Goal: Check status

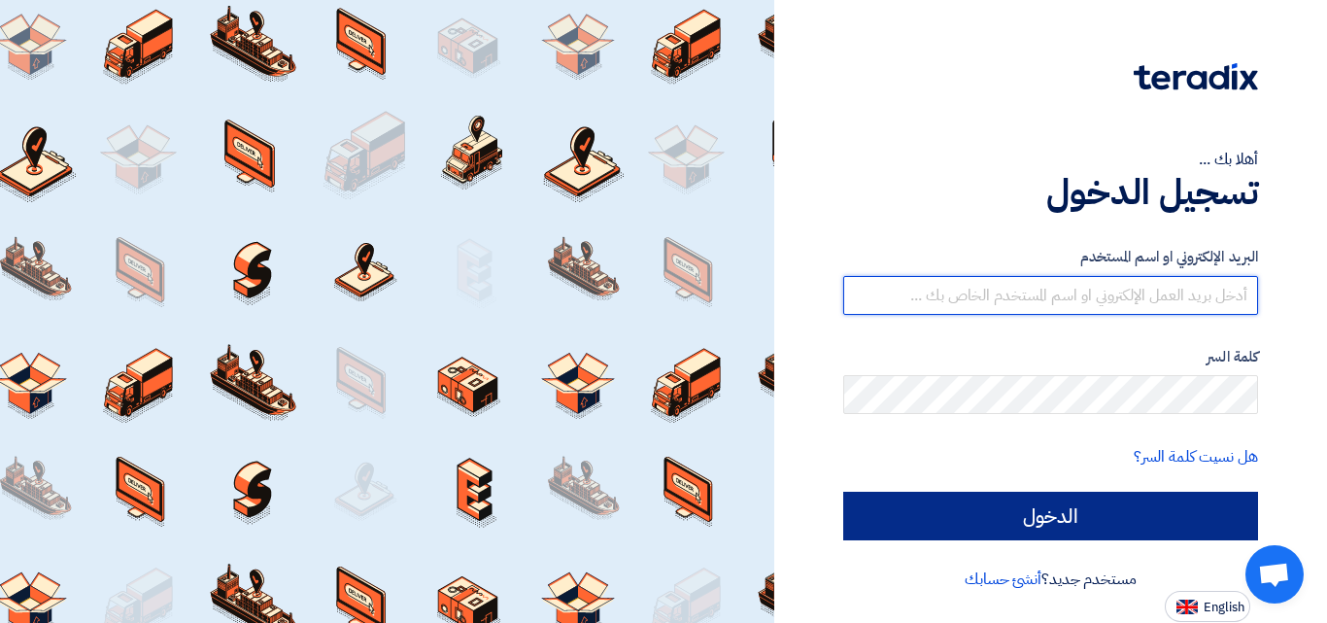
type input "[DOMAIN_NAME][EMAIL_ADDRESS][DOMAIN_NAME]"
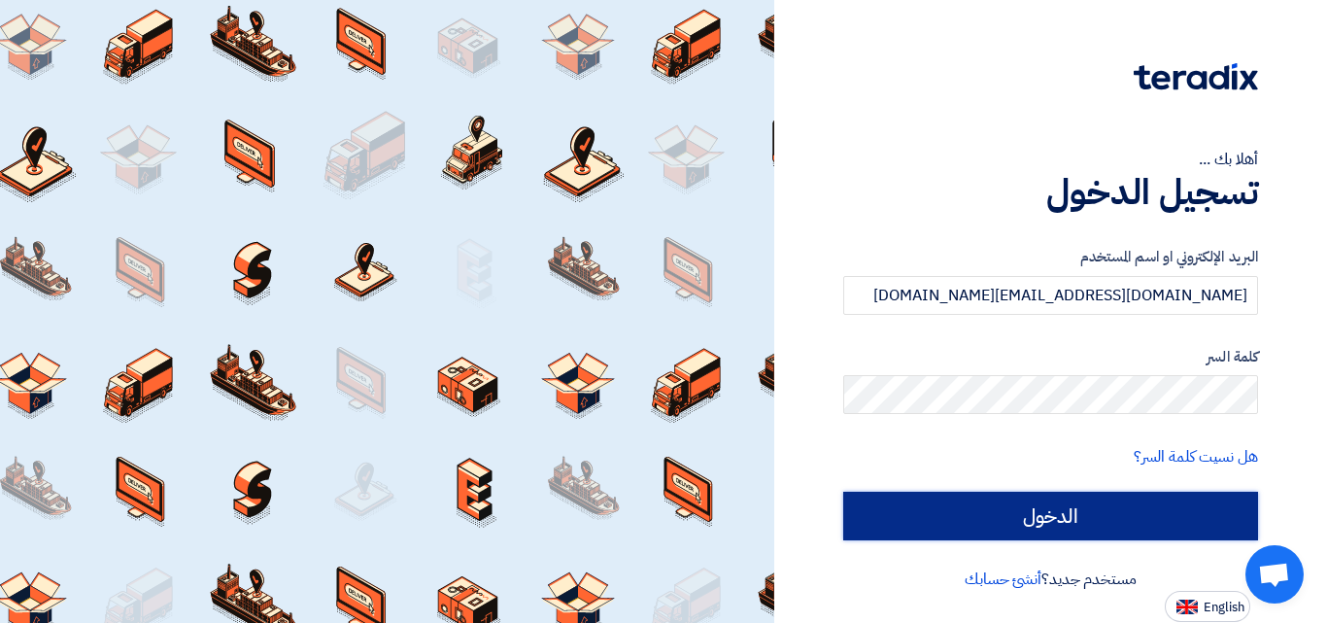
click at [1073, 523] on input "الدخول" at bounding box center [1050, 516] width 415 height 49
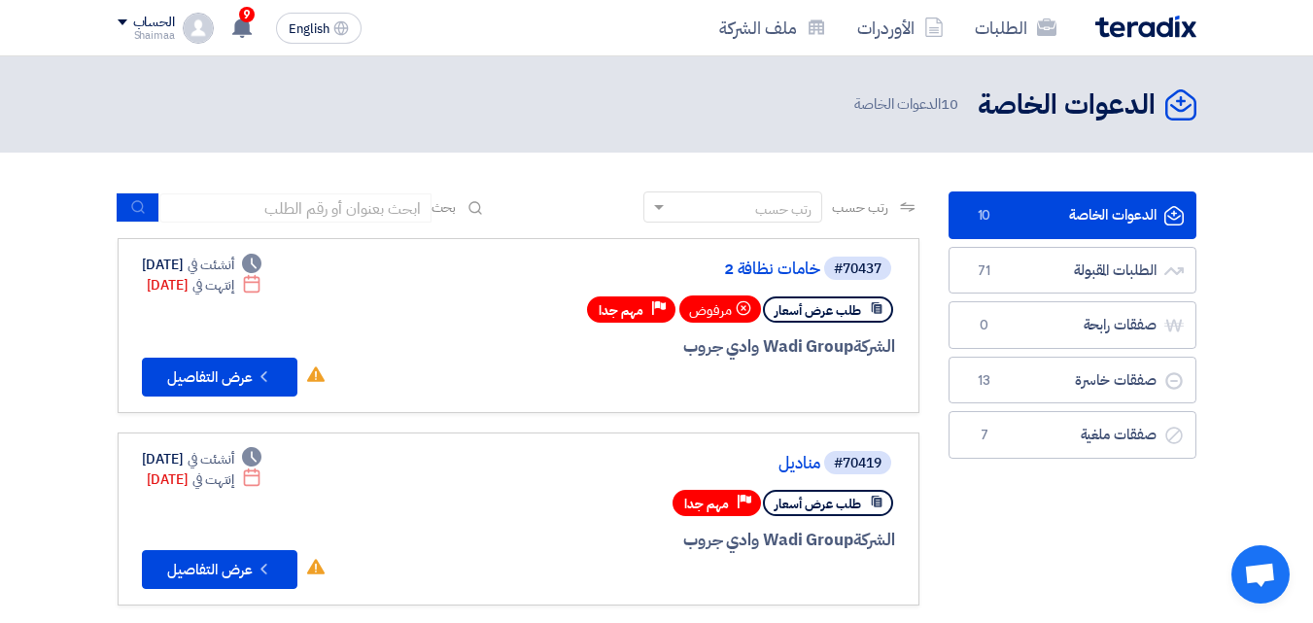
click at [1083, 242] on ul "الدعوات الخاصة الدعوات الخاصة 10 الطلبات المقبولة الطلبات المقبولة 71 صفقات راب…" at bounding box center [1072, 324] width 248 height 267
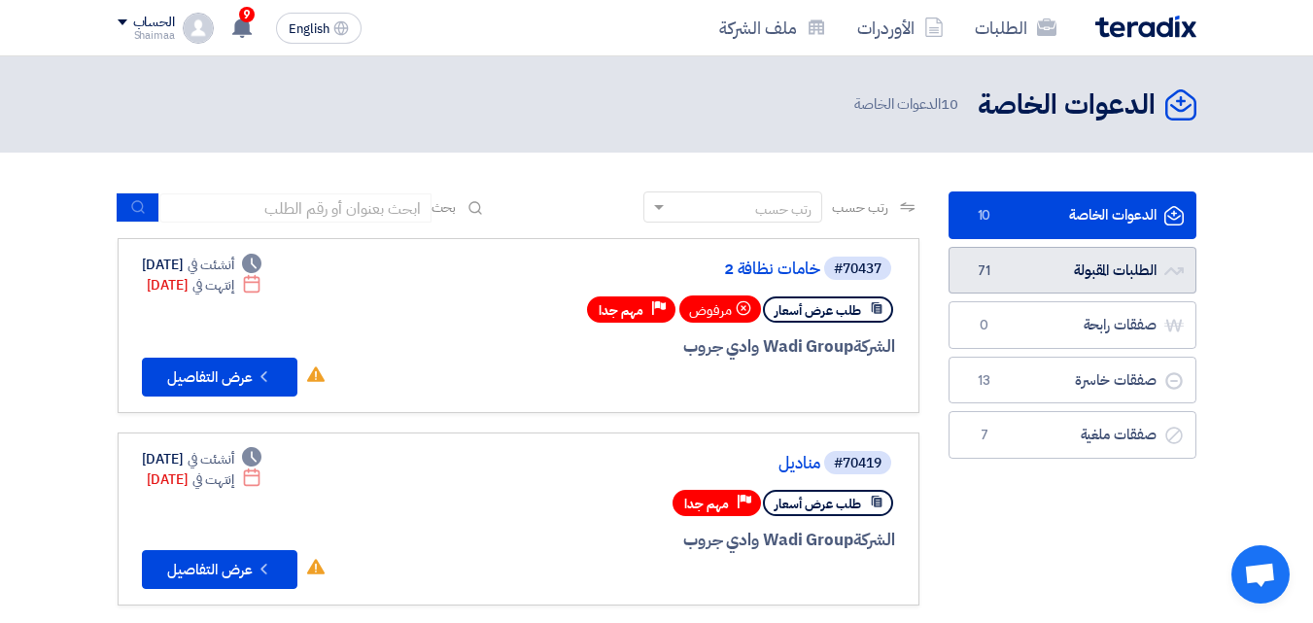
click at [1083, 253] on link "الطلبات المقبولة الطلبات المقبولة 71" at bounding box center [1072, 271] width 248 height 48
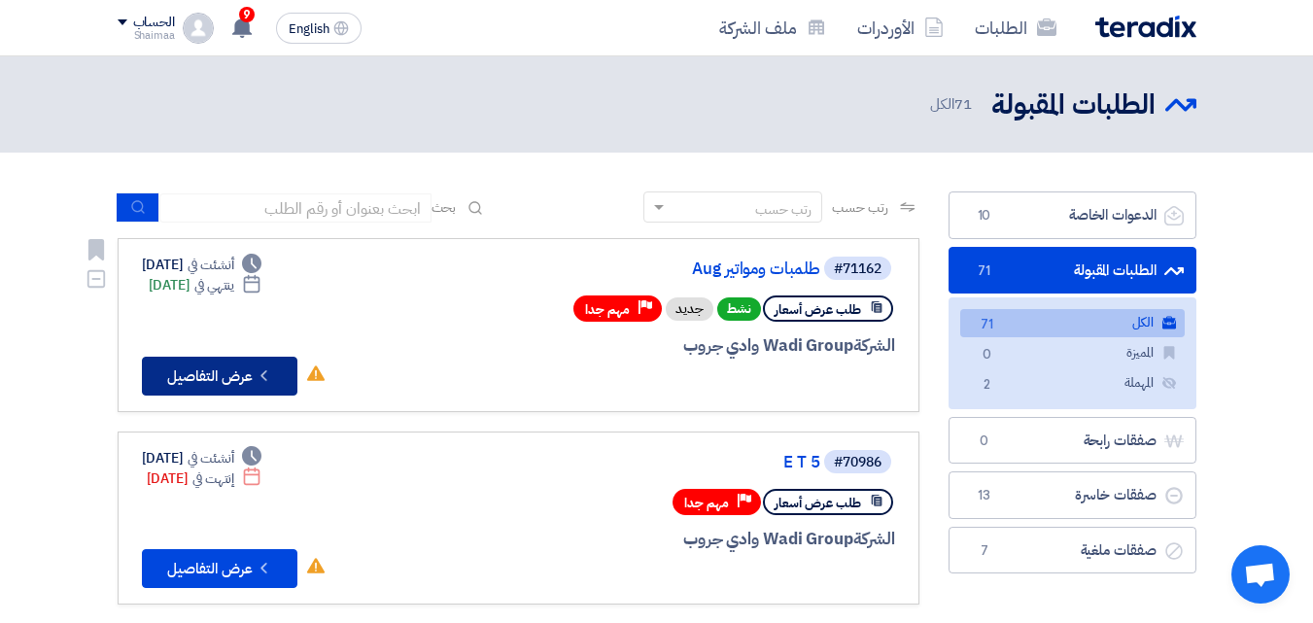
click at [246, 380] on button "Check details عرض التفاصيل" at bounding box center [219, 376] width 155 height 39
